Goal: Information Seeking & Learning: Stay updated

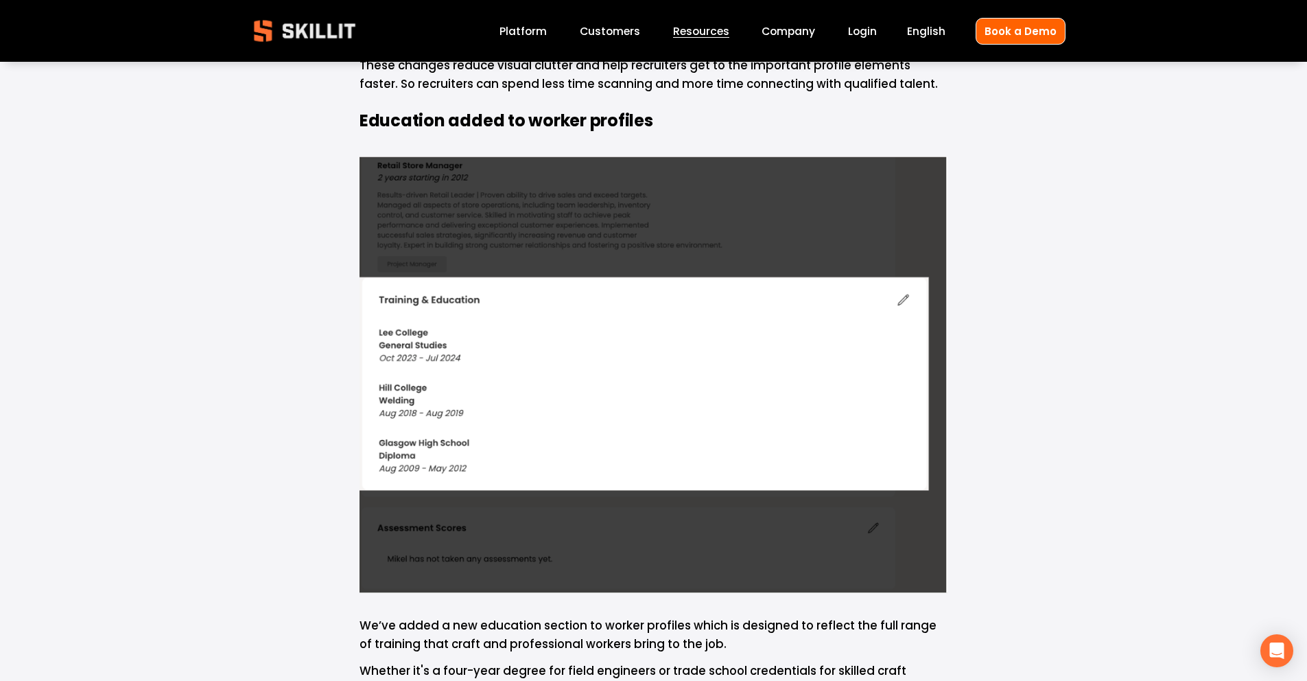
scroll to position [98, 0]
